Goal: Task Accomplishment & Management: Manage account settings

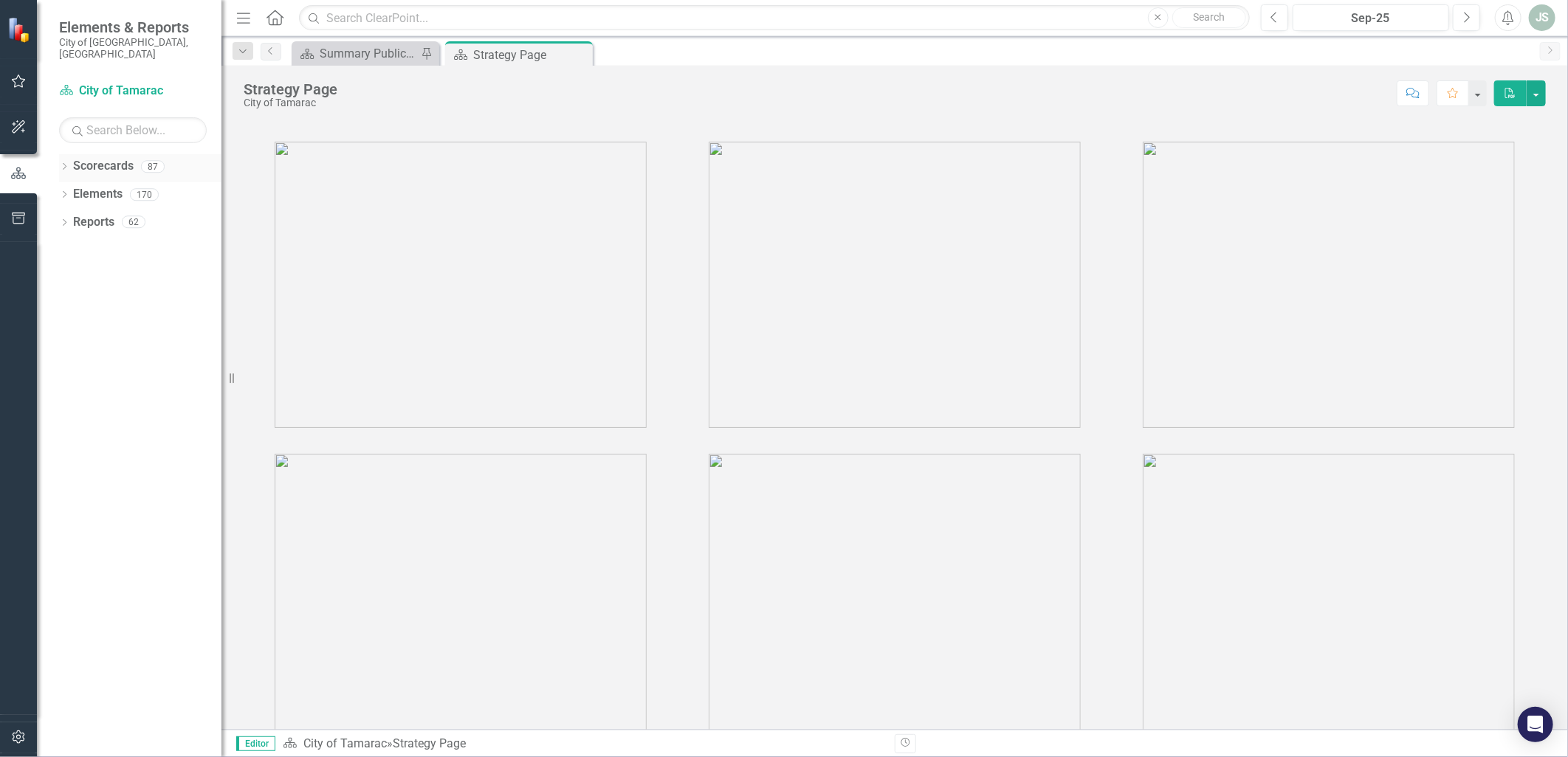
click at [61, 164] on icon "Dropdown" at bounding box center [64, 168] width 10 height 8
click at [74, 190] on icon "Dropdown" at bounding box center [72, 194] width 11 height 9
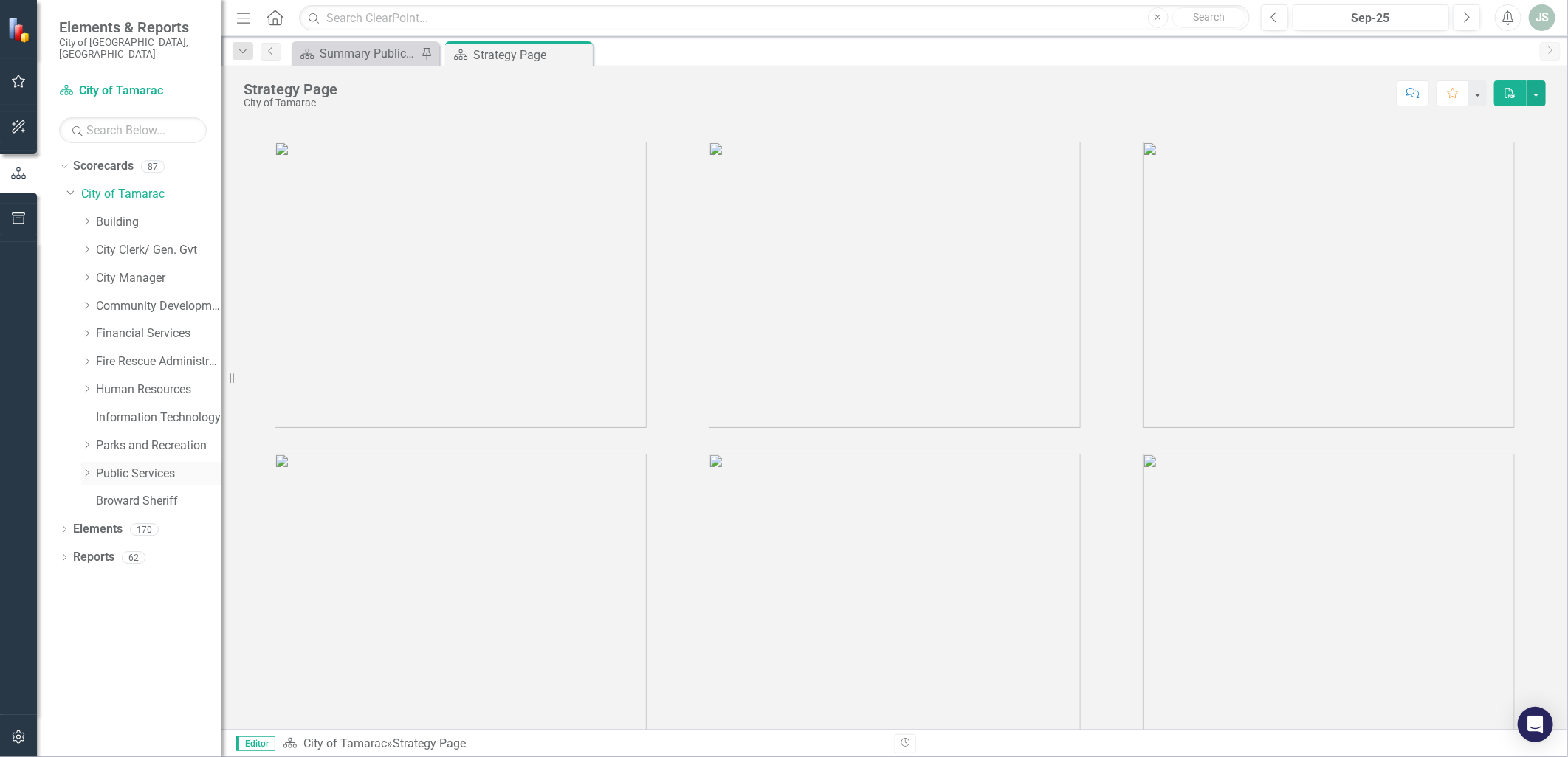
click at [89, 469] on icon "Dropdown" at bounding box center [87, 473] width 11 height 9
click at [134, 521] on link "Facilities" at bounding box center [165, 529] width 110 height 17
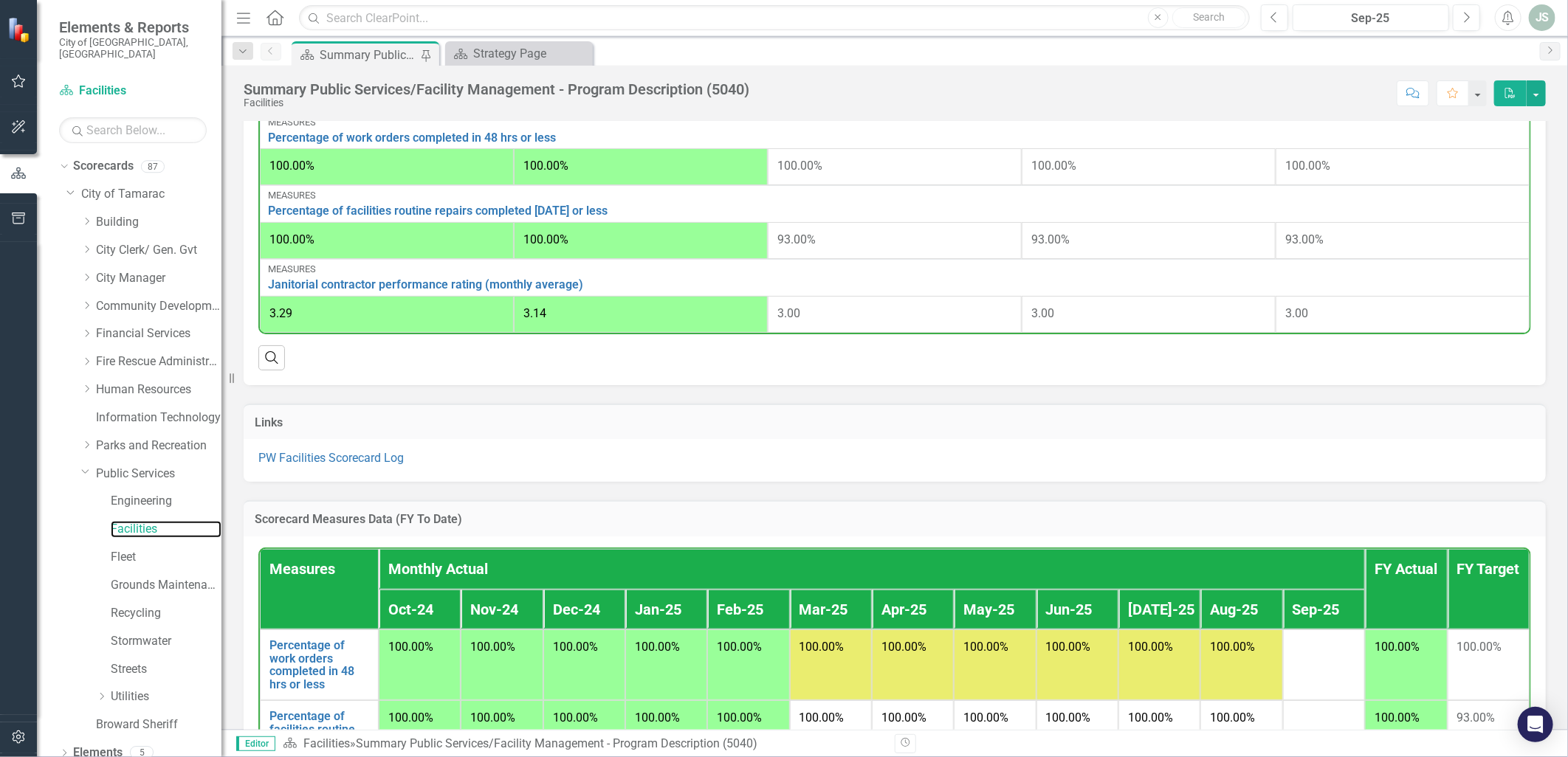
scroll to position [755, 0]
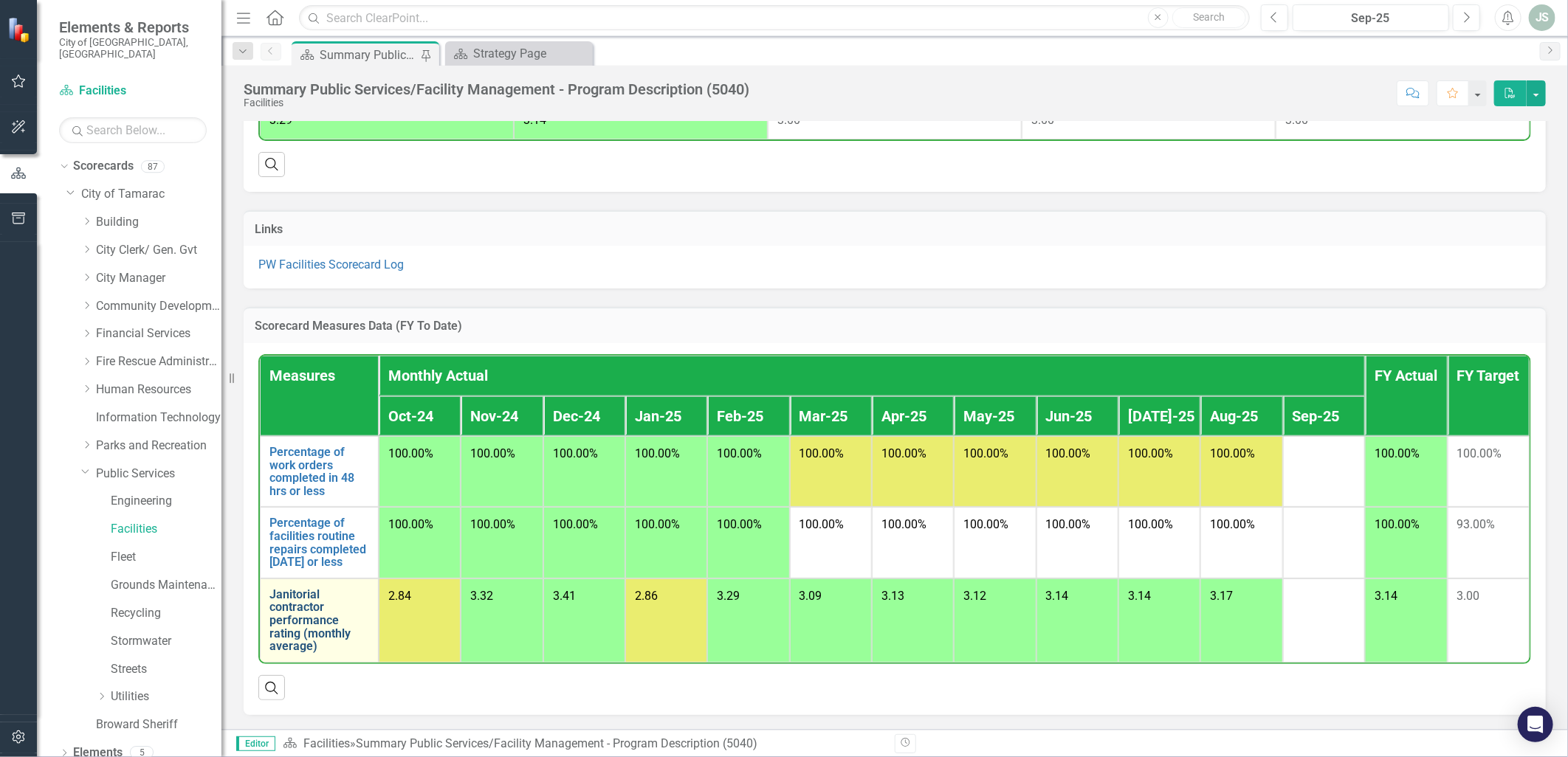
click at [292, 628] on link "Janitorial contractor performance rating (monthly average)" at bounding box center [319, 620] width 99 height 65
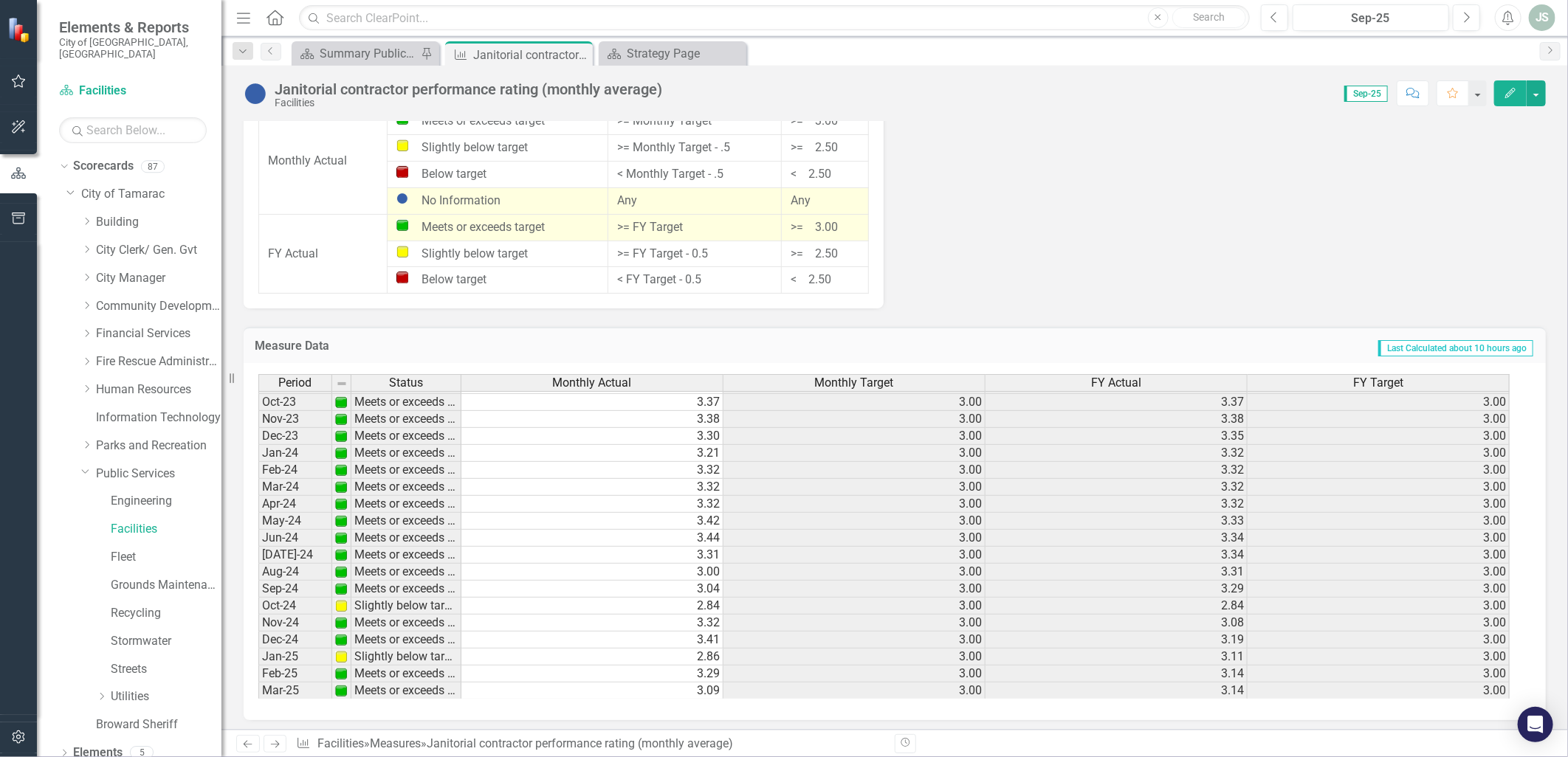
scroll to position [543, 0]
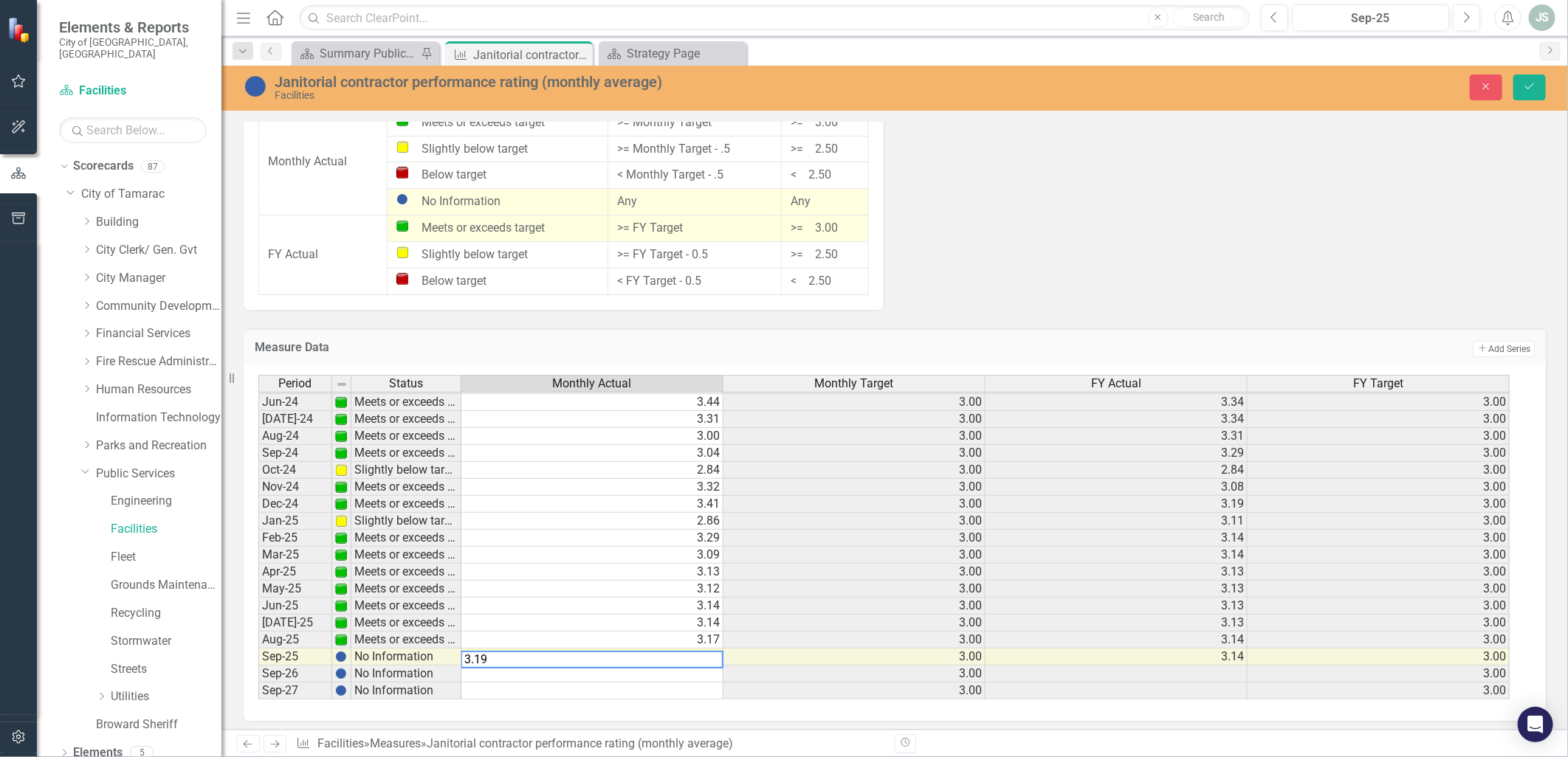
type textarea "3.19"
click at [1534, 96] on button "Save" at bounding box center [1529, 87] width 33 height 26
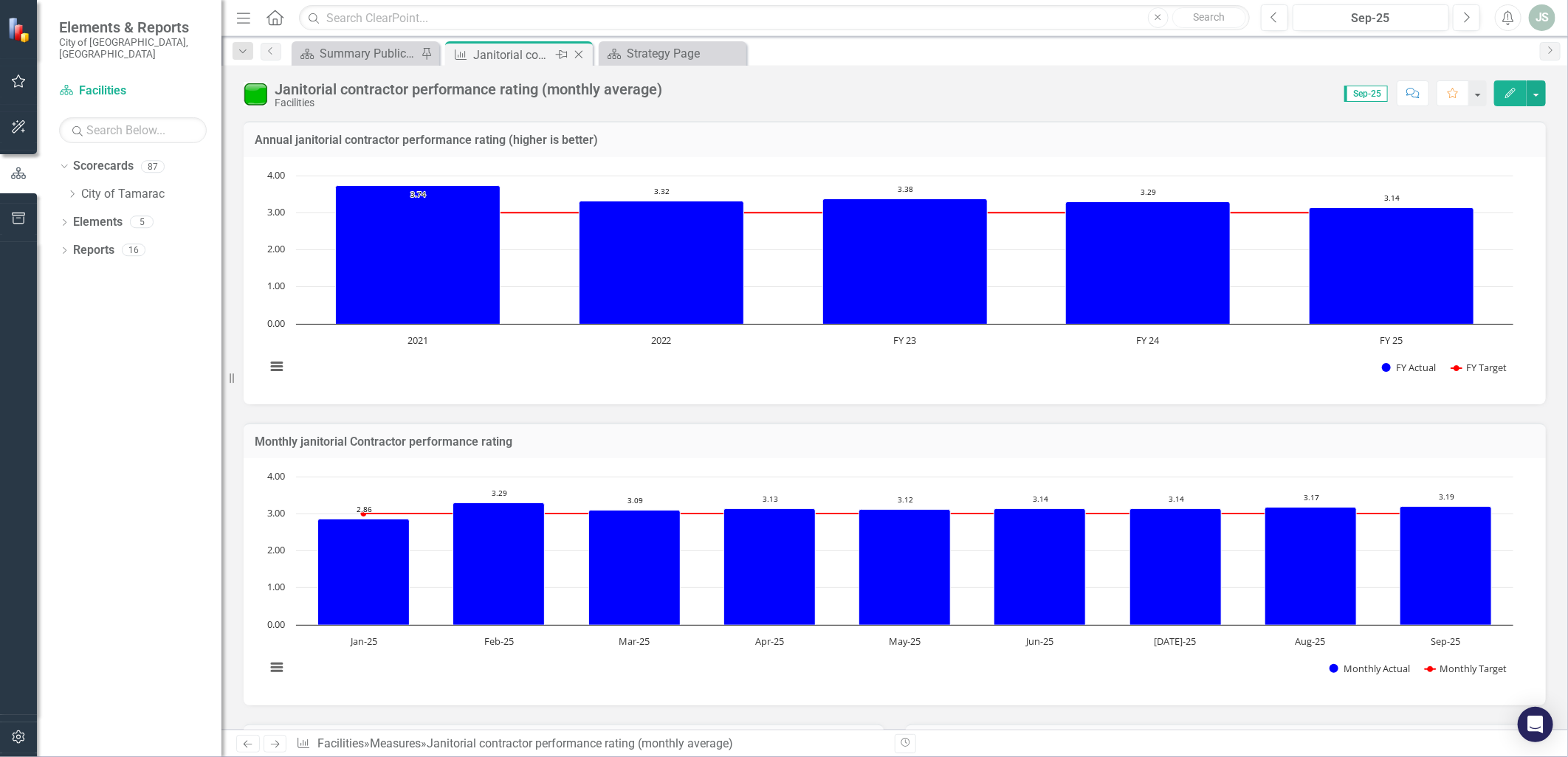
click at [552, 57] on div "Pin" at bounding box center [560, 55] width 18 height 18
click at [389, 52] on div "Summary Public Services/Facility Management - Program Description (5040)" at bounding box center [368, 53] width 98 height 18
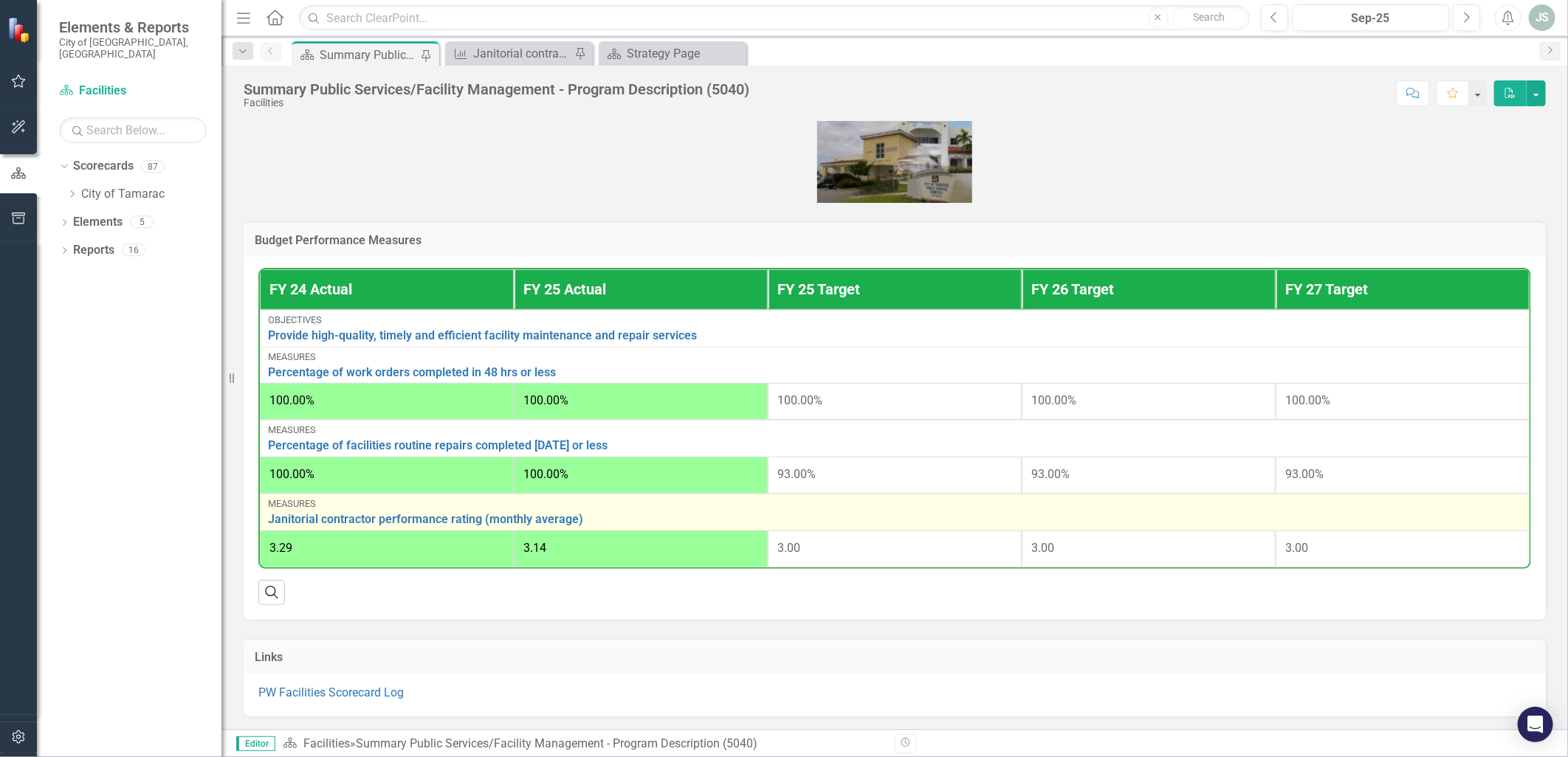
scroll to position [327, 0]
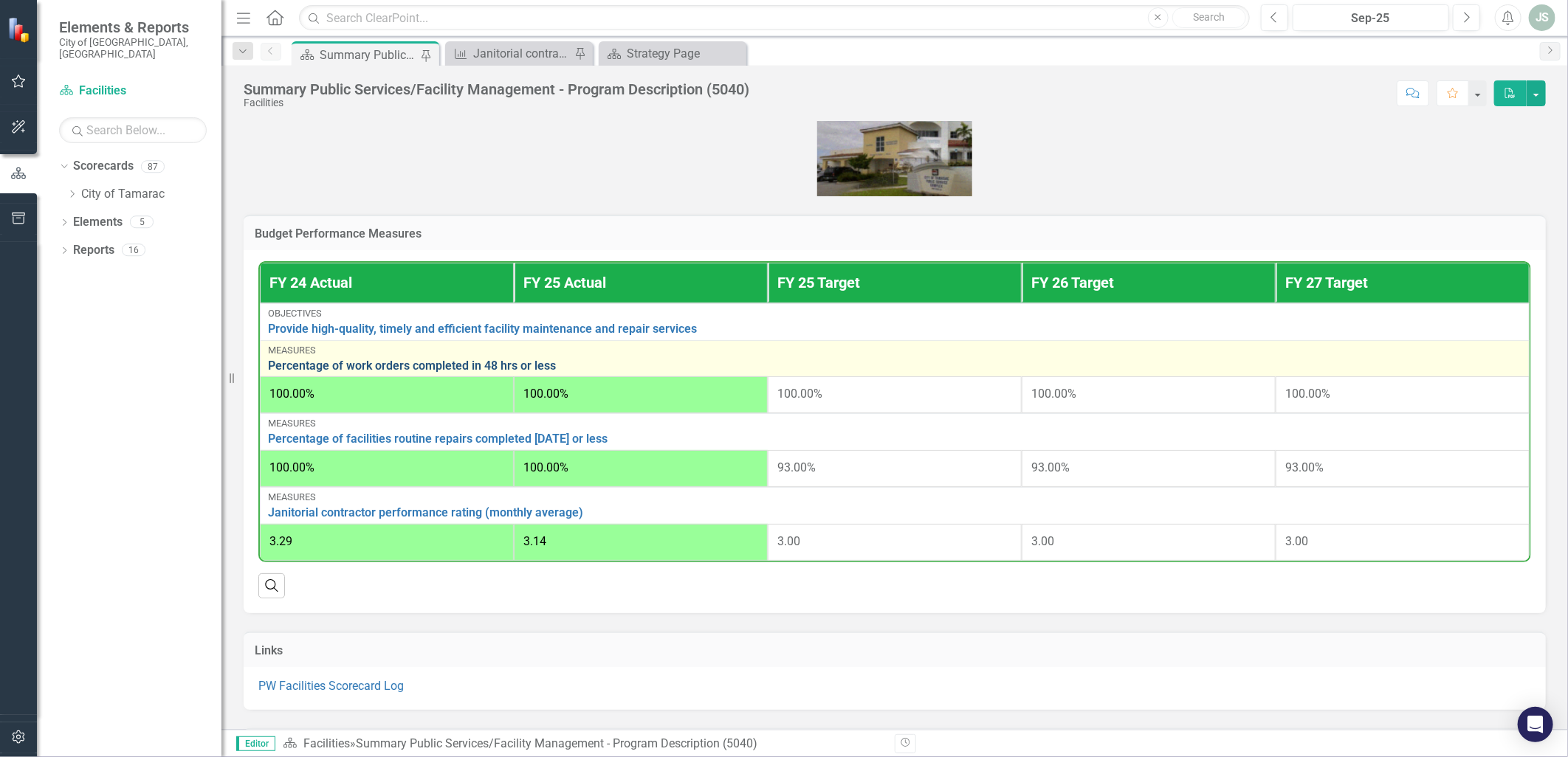
click at [423, 359] on link "Percentage of work orders completed in 48 hrs or less" at bounding box center [894, 365] width 1253 height 14
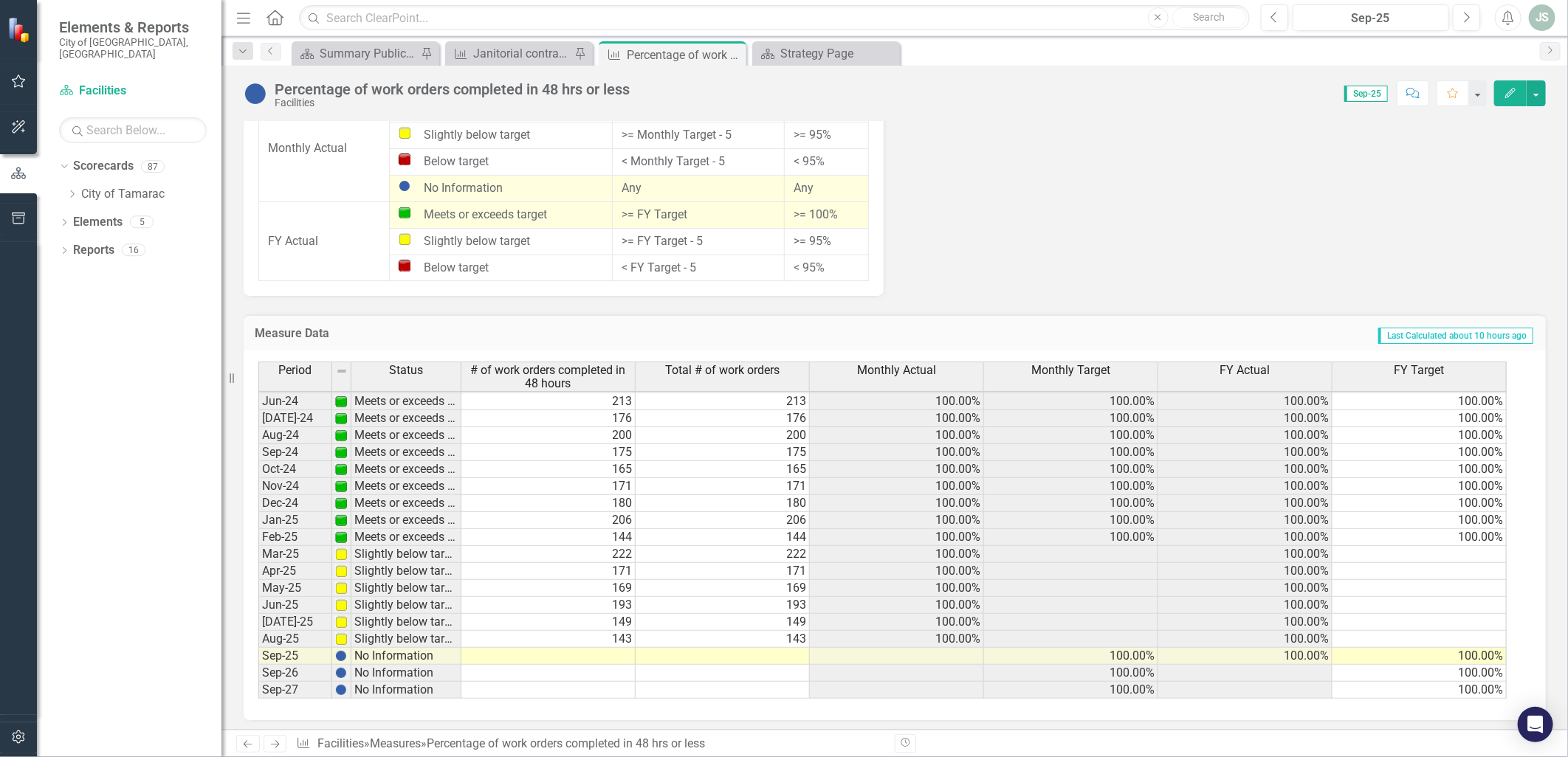
scroll to position [544, 0]
click at [622, 654] on td at bounding box center [548, 655] width 174 height 17
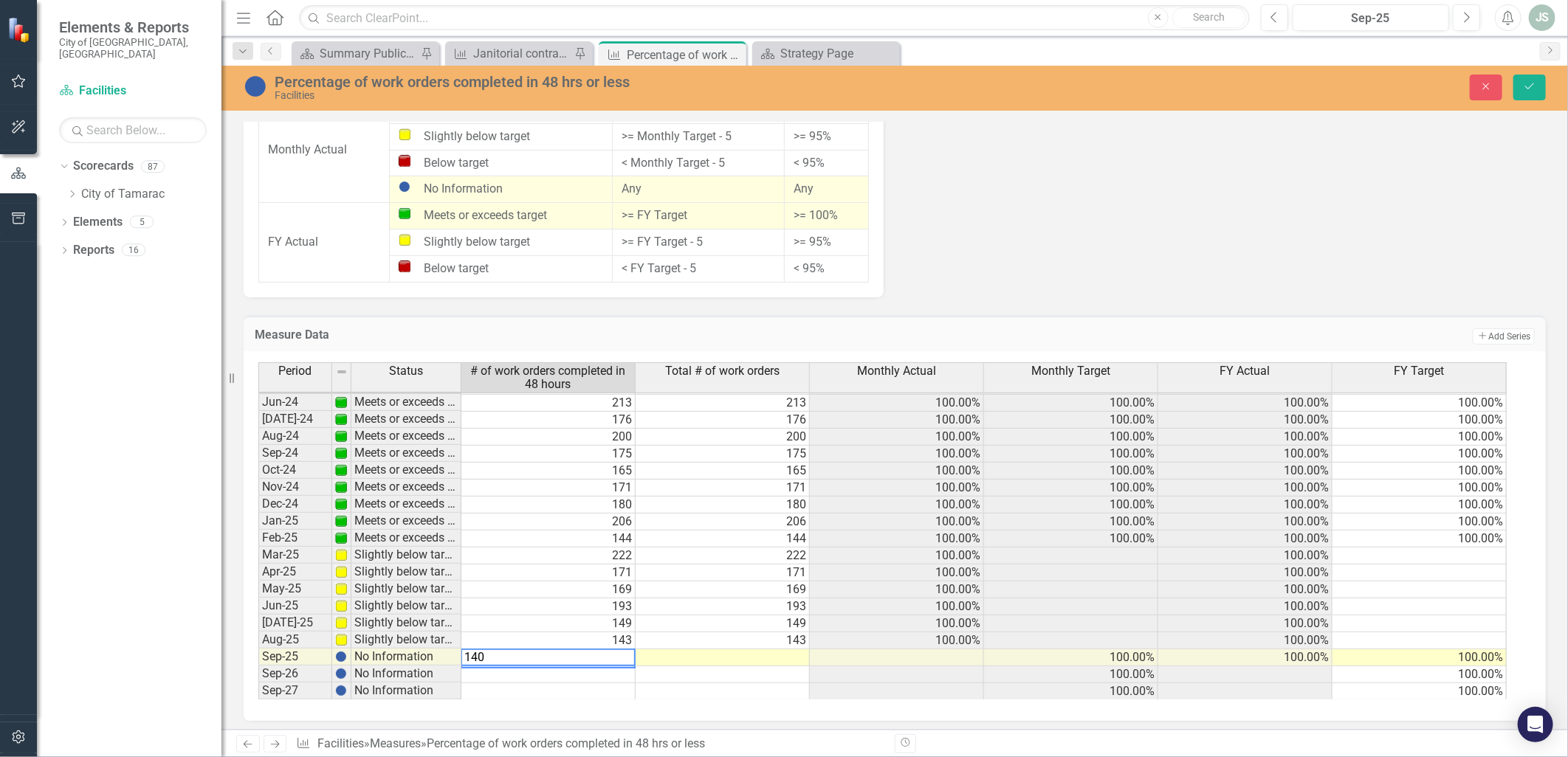
click at [695, 655] on td at bounding box center [722, 657] width 174 height 17
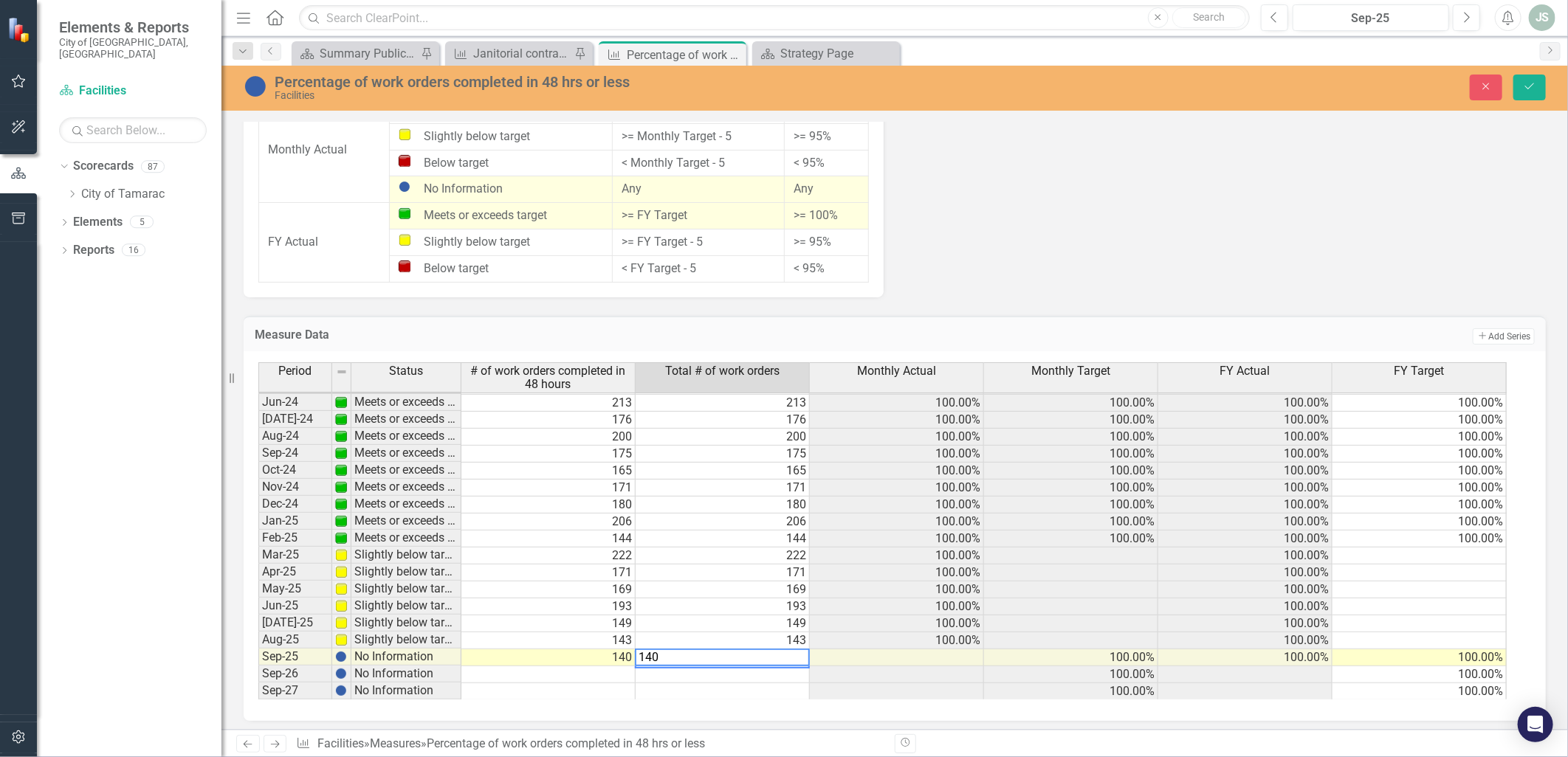
type textarea "140"
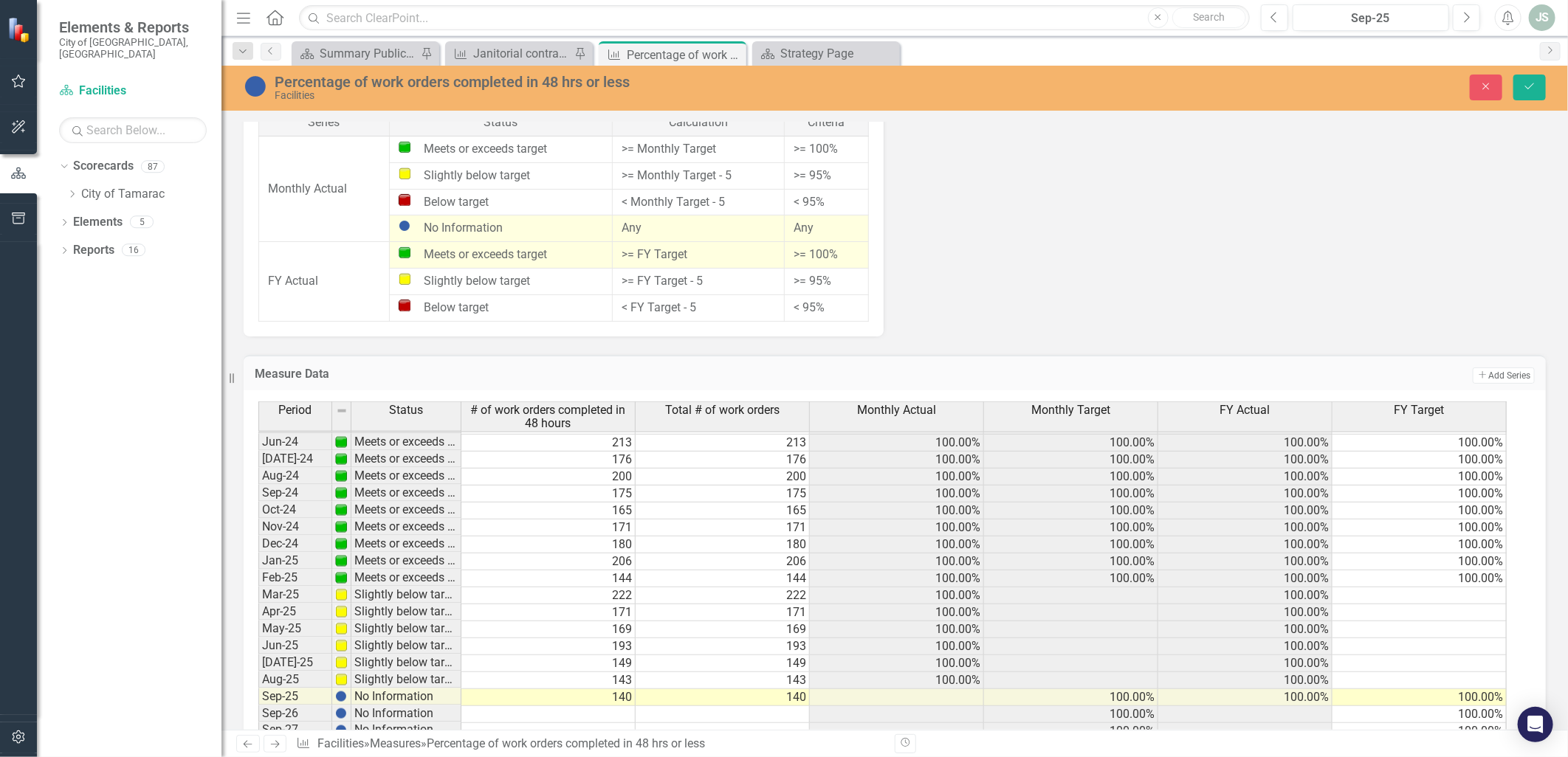
scroll to position [1125, 0]
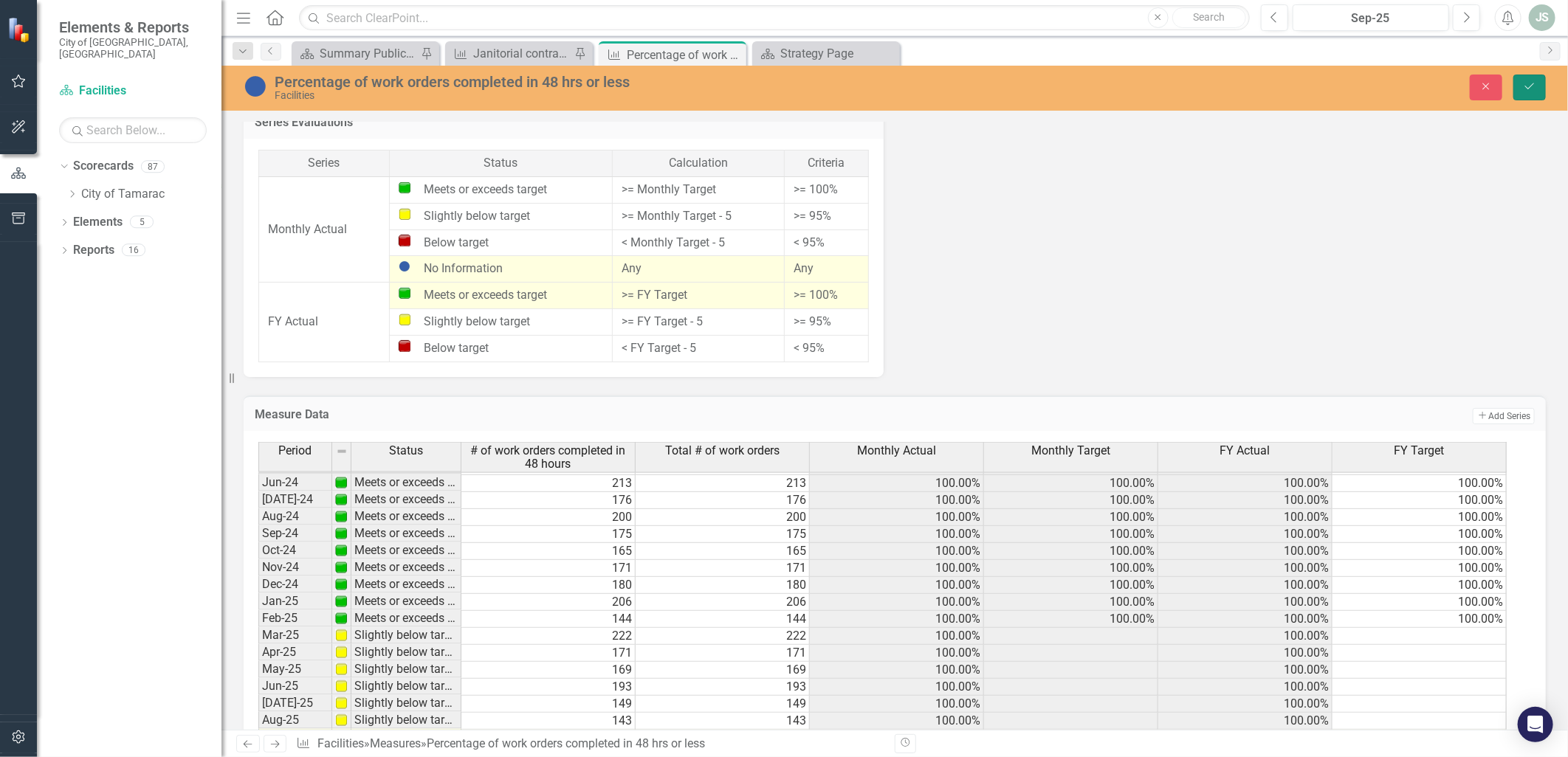
drag, startPoint x: 1532, startPoint y: 83, endPoint x: 1506, endPoint y: 108, distance: 36.1
click at [1532, 83] on icon "Save" at bounding box center [1529, 86] width 14 height 10
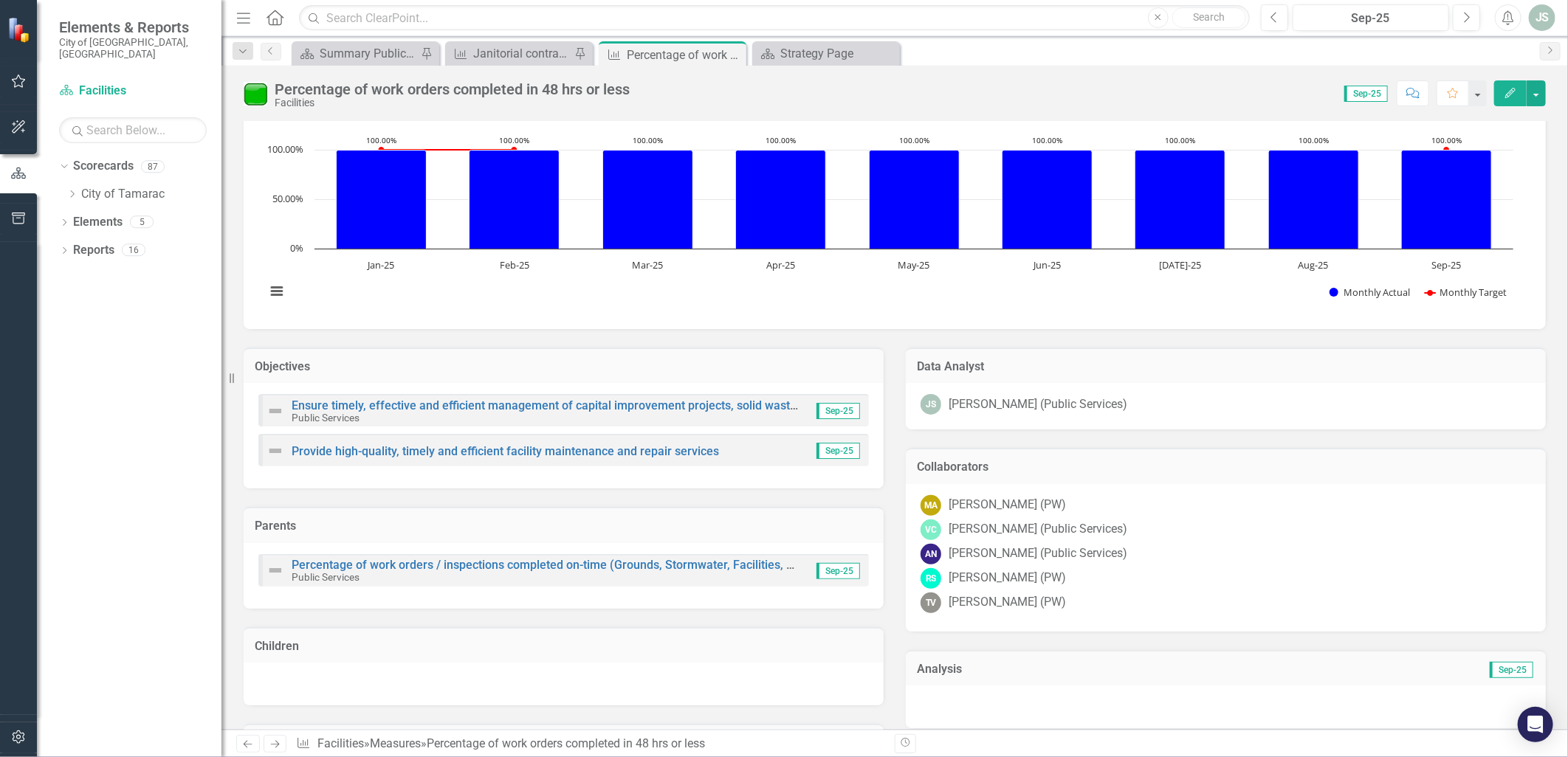
scroll to position [0, 0]
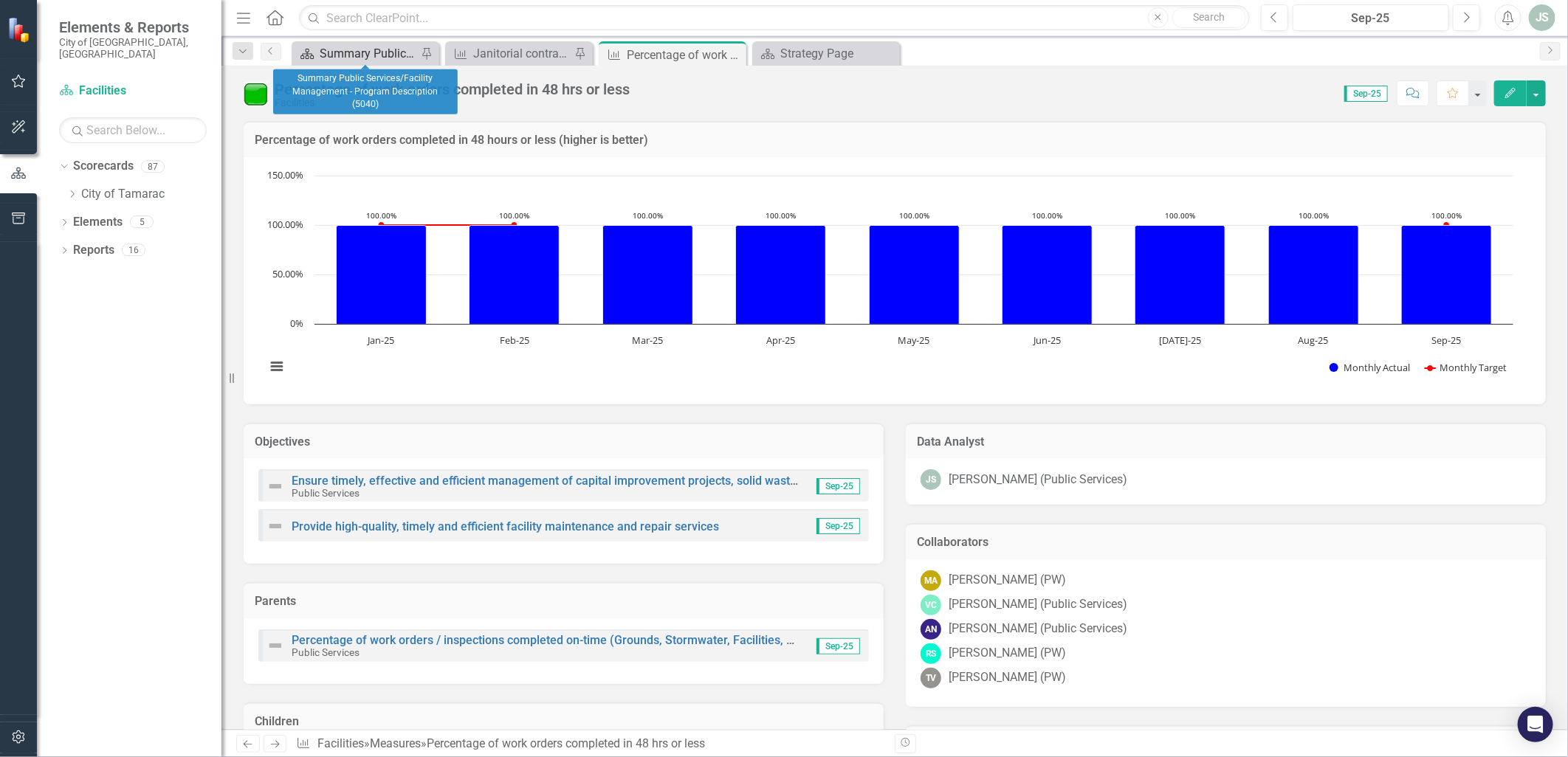
click at [375, 48] on div "Summary Public Services/Facility Management - Program Description (5040)" at bounding box center [368, 53] width 98 height 18
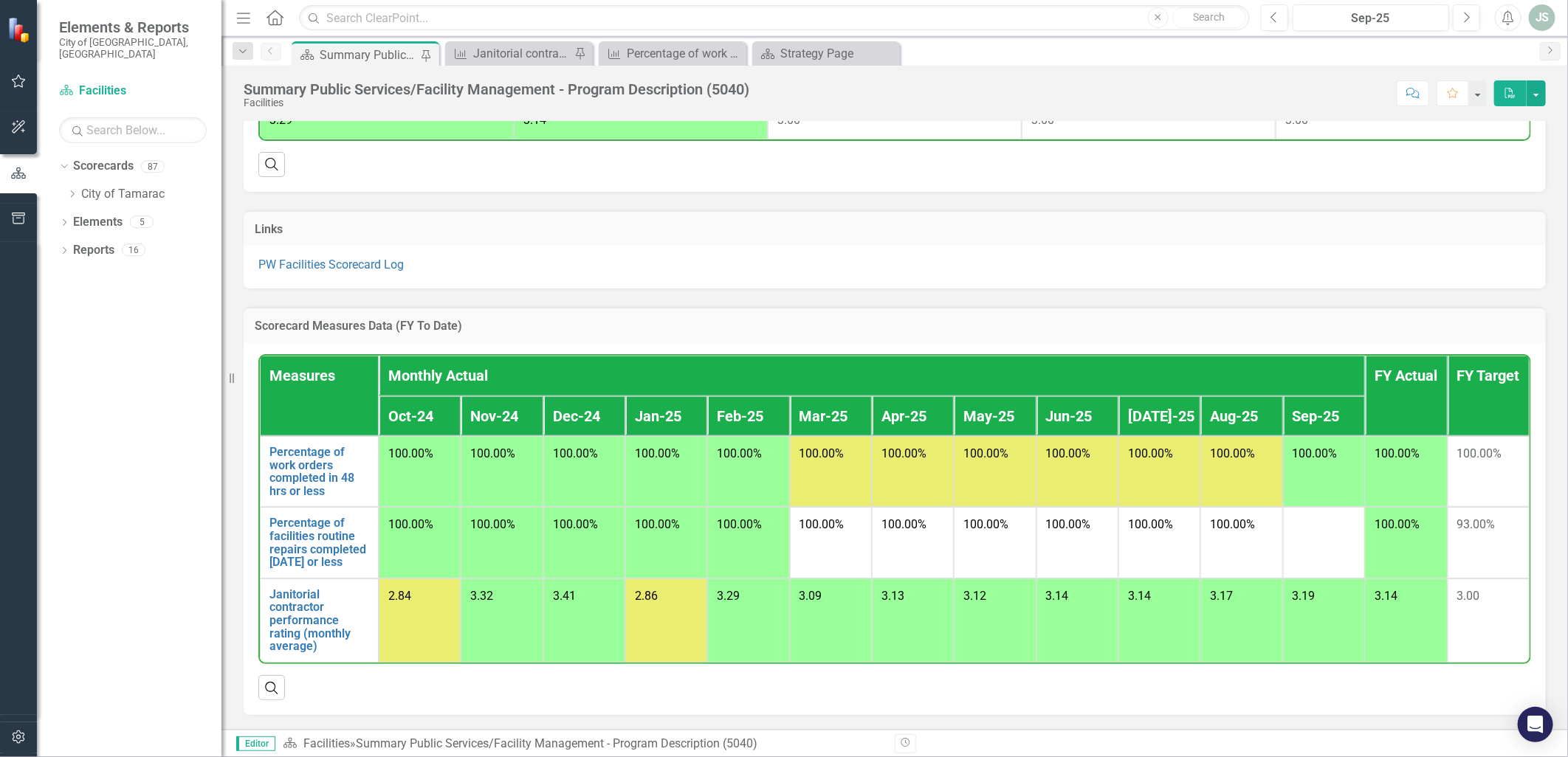
scroll to position [755, 0]
click at [300, 540] on link "Percentage of facilities routine repairs completed [DATE] or less" at bounding box center [319, 542] width 99 height 52
